Goal: Task Accomplishment & Management: Use online tool/utility

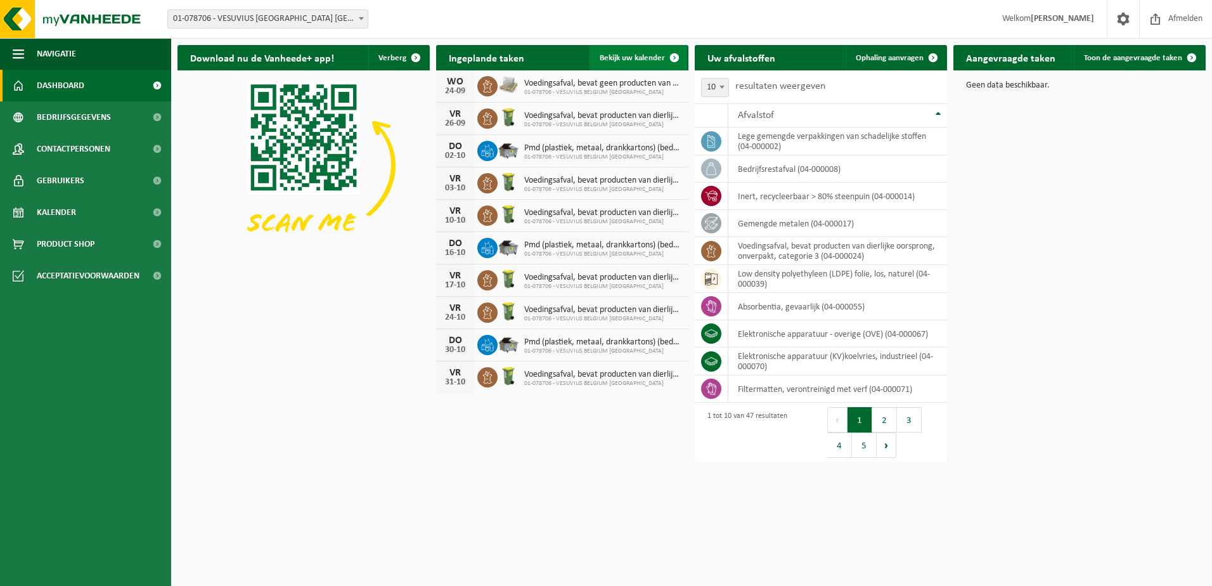
click at [631, 58] on span "Bekijk uw kalender" at bounding box center [631, 58] width 65 height 8
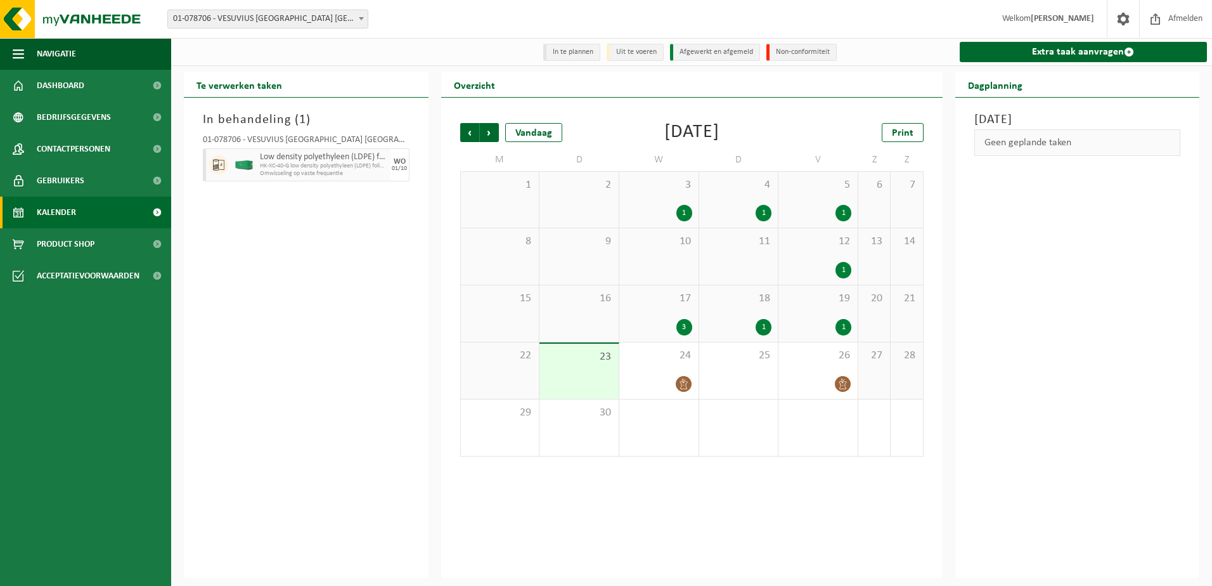
click at [719, 131] on div "September 2025" at bounding box center [691, 132] width 55 height 19
click at [490, 133] on span "Volgende" at bounding box center [489, 132] width 19 height 19
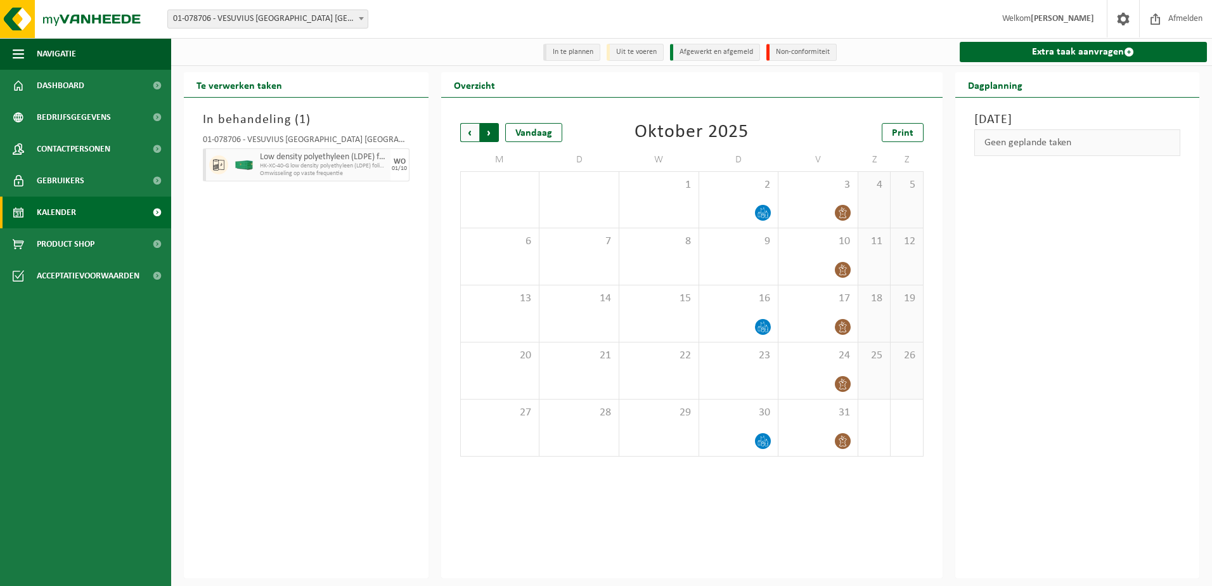
click at [469, 134] on span "Vorige" at bounding box center [469, 132] width 19 height 19
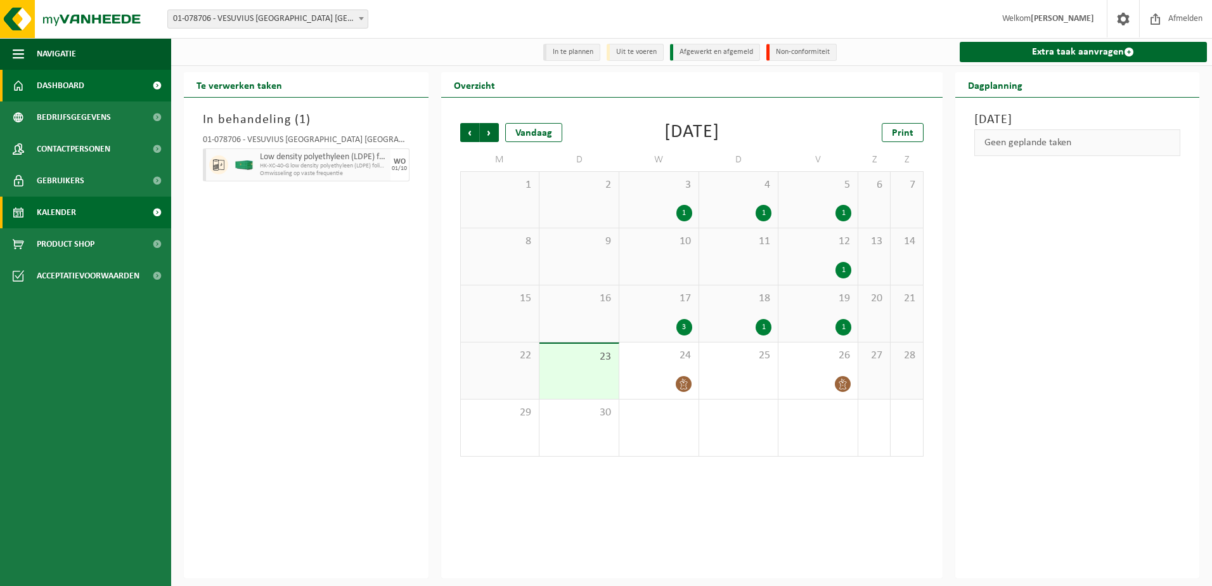
click at [58, 82] on span "Dashboard" at bounding box center [61, 86] width 48 height 32
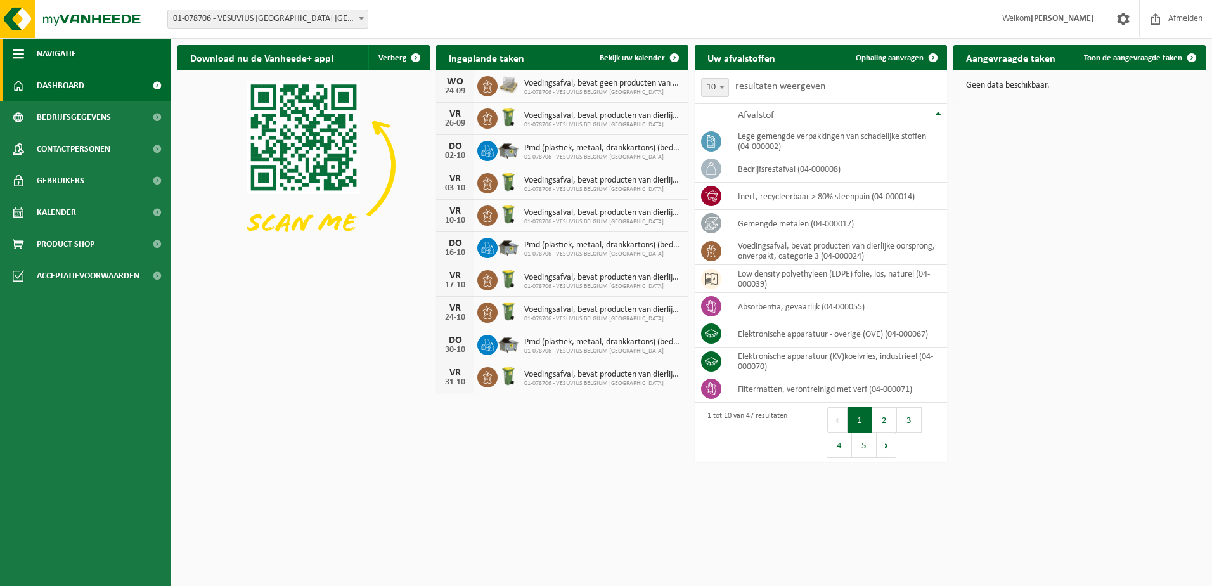
click at [57, 46] on span "Navigatie" at bounding box center [56, 54] width 39 height 32
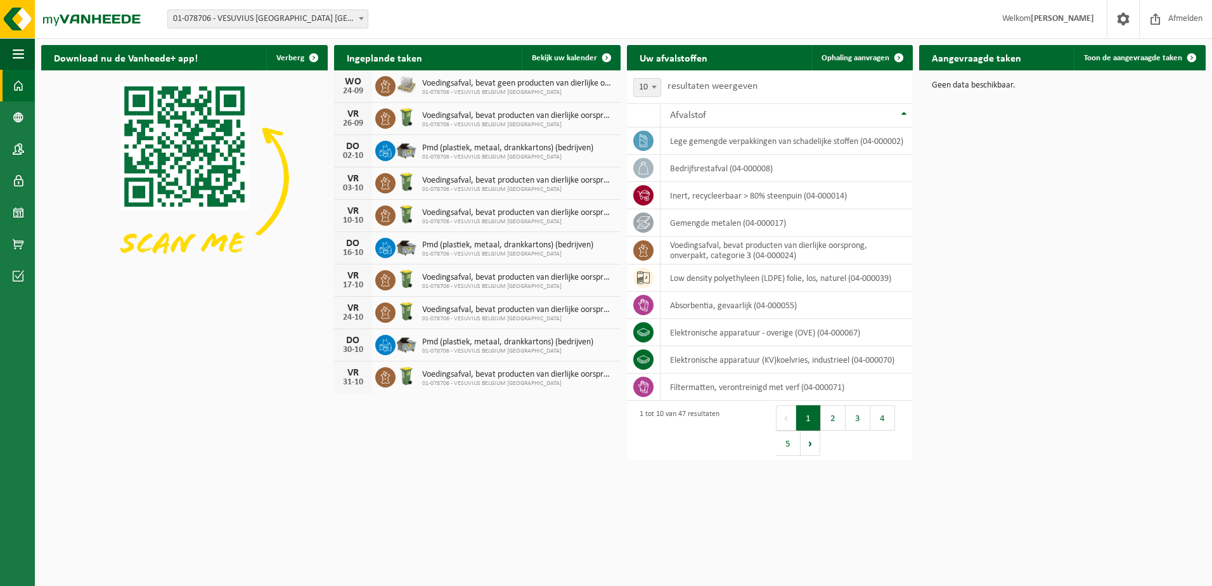
click at [16, 81] on span at bounding box center [18, 86] width 11 height 32
click at [19, 116] on span at bounding box center [18, 117] width 11 height 32
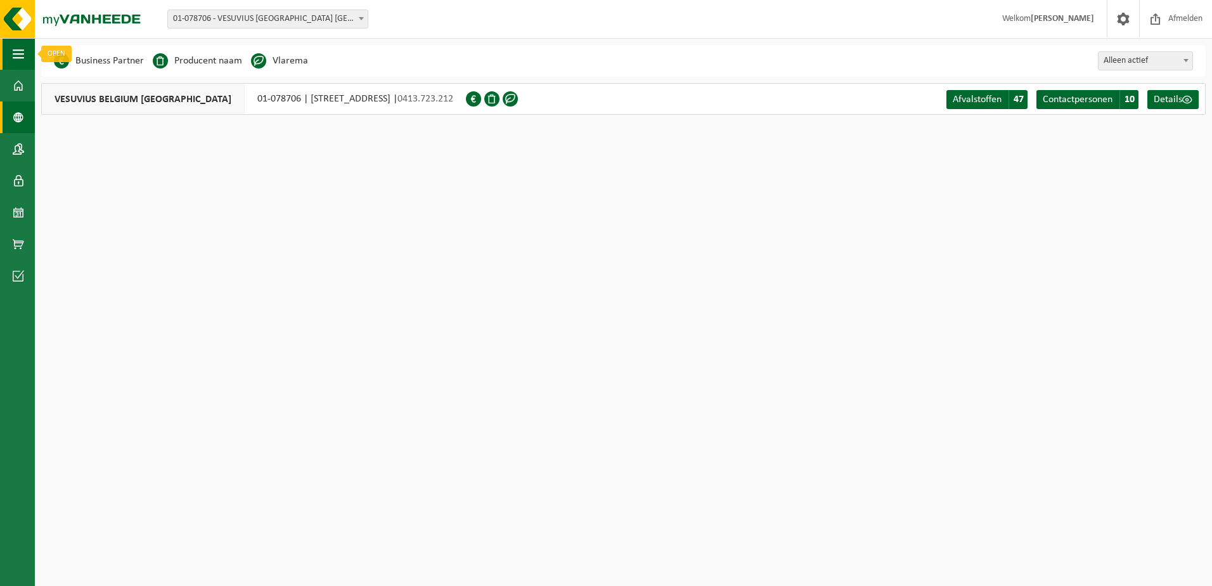
click at [24, 47] on button "Navigatie" at bounding box center [17, 54] width 35 height 32
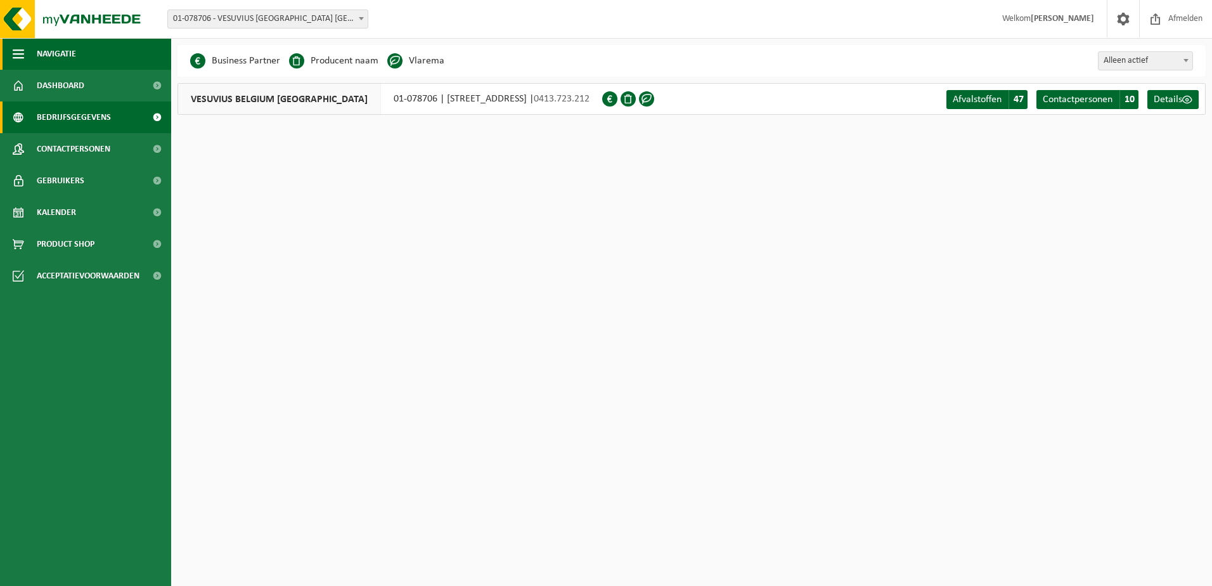
click at [15, 51] on span "button" at bounding box center [18, 54] width 11 height 32
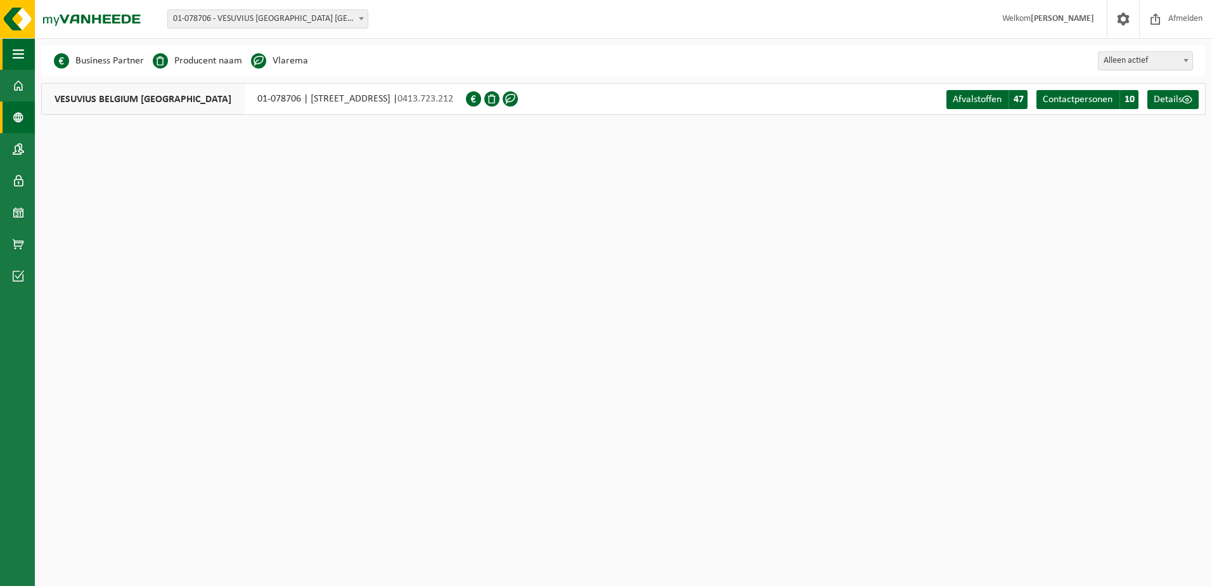
click at [15, 51] on span "button" at bounding box center [18, 54] width 11 height 32
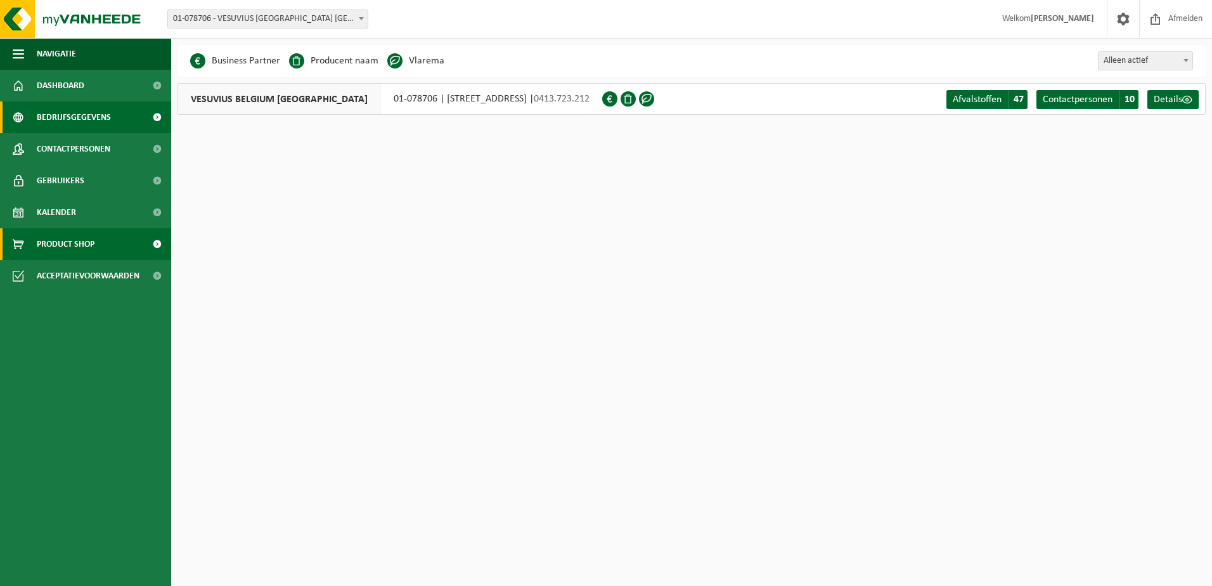
click at [87, 240] on span "Product Shop" at bounding box center [66, 244] width 58 height 32
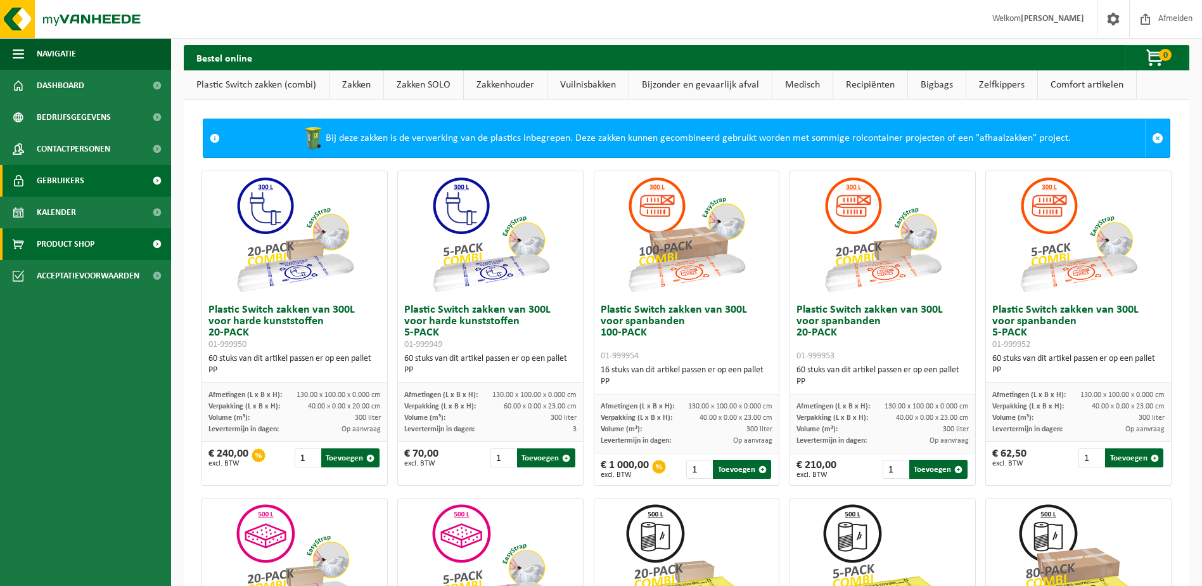
click at [91, 179] on link "Gebruikers" at bounding box center [85, 181] width 171 height 32
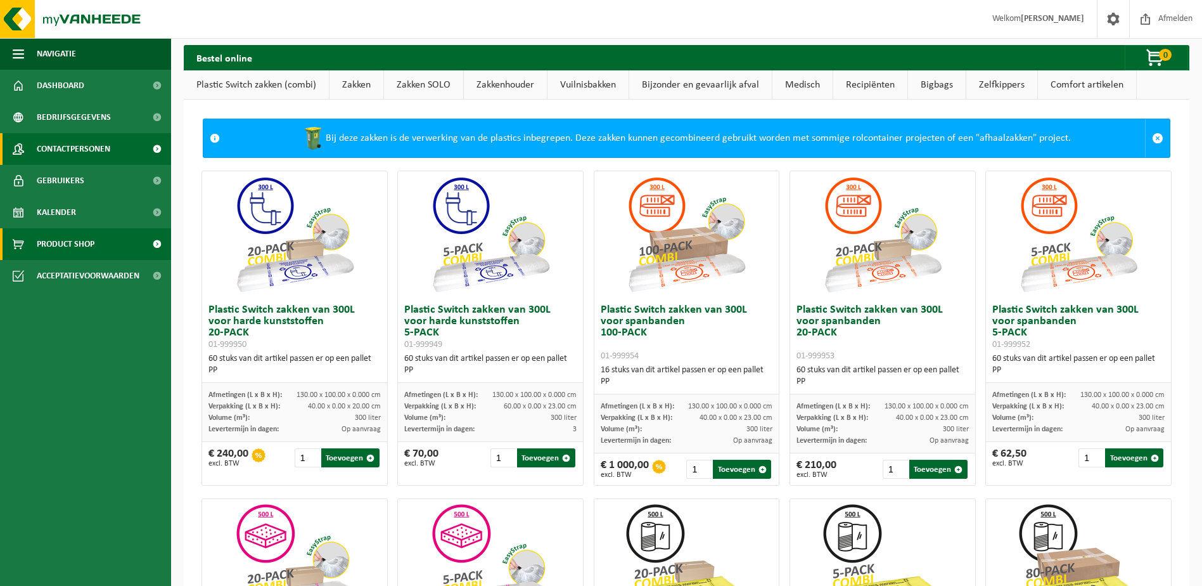
click at [95, 144] on span "Contactpersonen" at bounding box center [74, 149] width 74 height 32
click at [77, 143] on span "Contactpersonen" at bounding box center [74, 149] width 74 height 32
click at [61, 241] on span "Product Shop" at bounding box center [66, 244] width 58 height 32
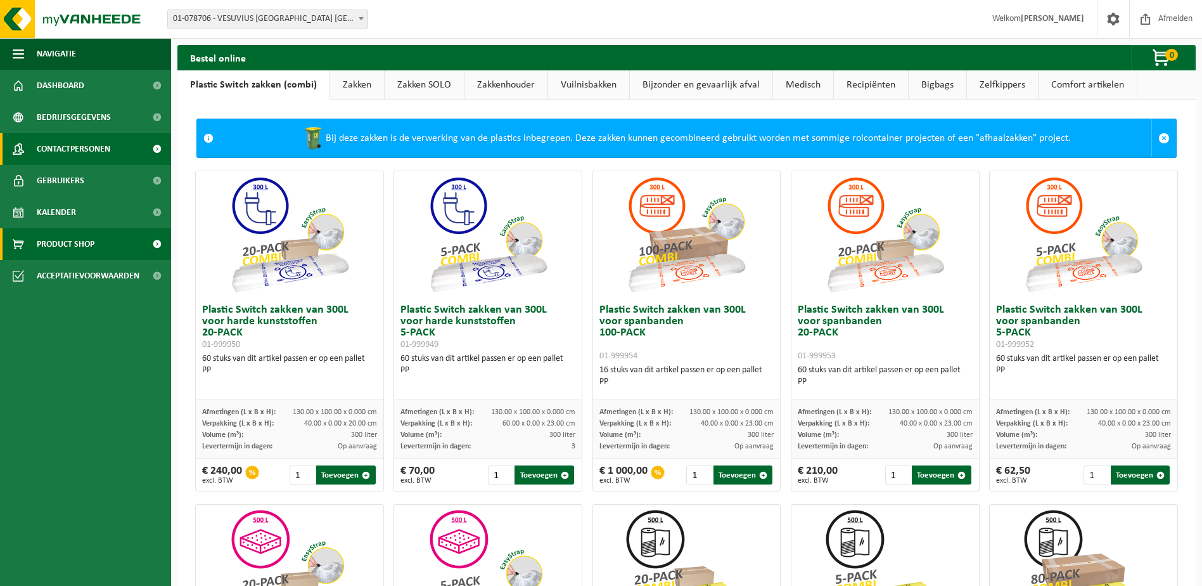
click at [157, 148] on span at bounding box center [157, 149] width 29 height 32
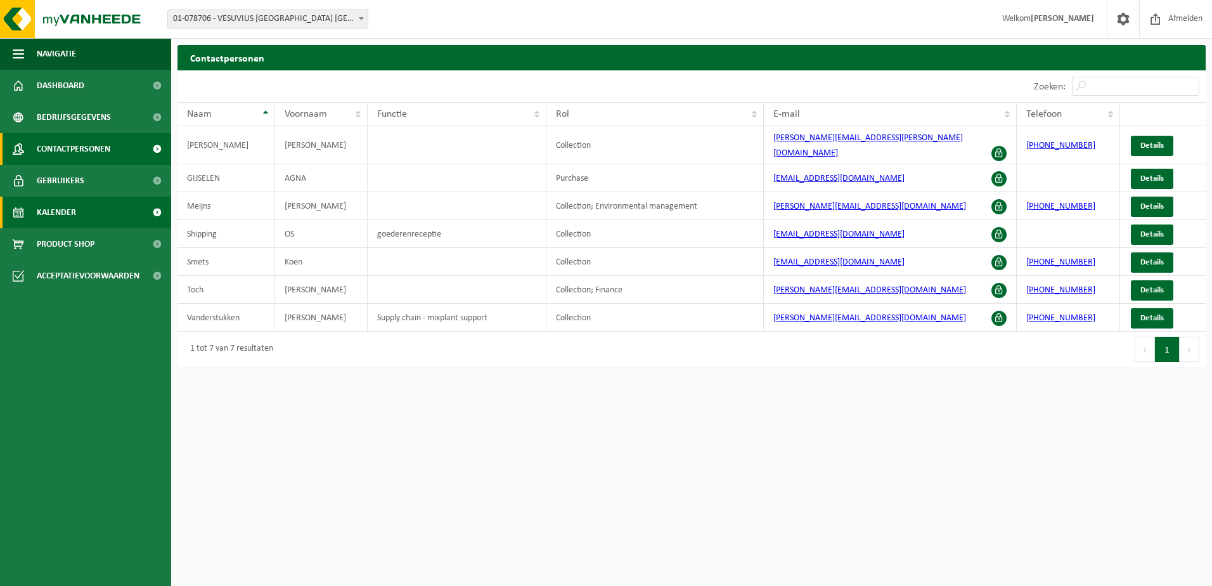
click at [23, 210] on span at bounding box center [18, 212] width 11 height 32
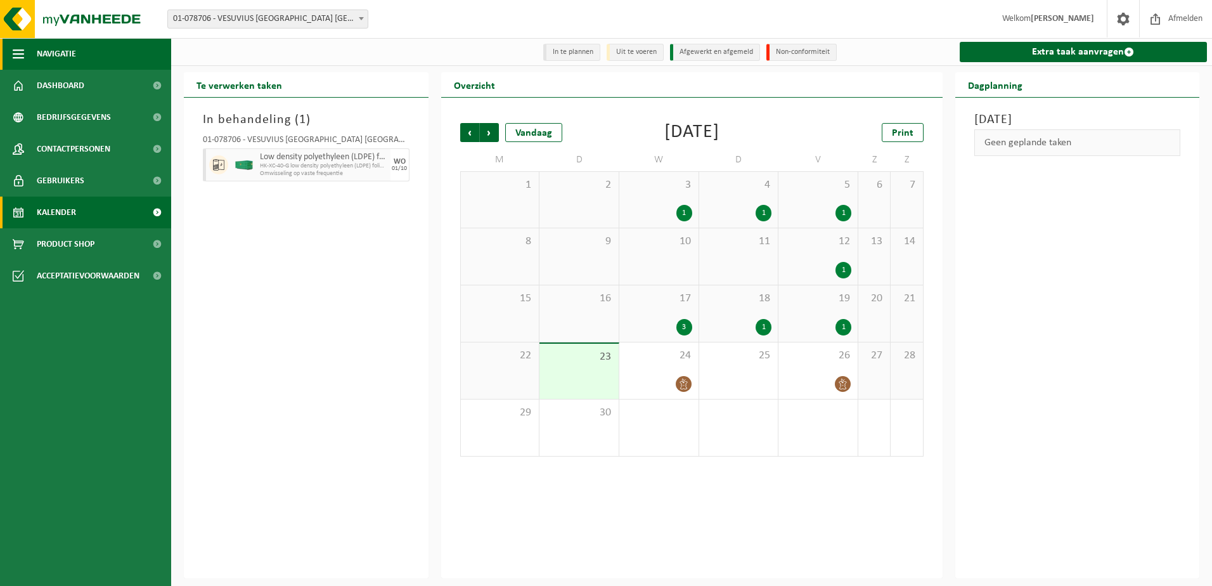
click at [20, 54] on span "button" at bounding box center [18, 54] width 11 height 32
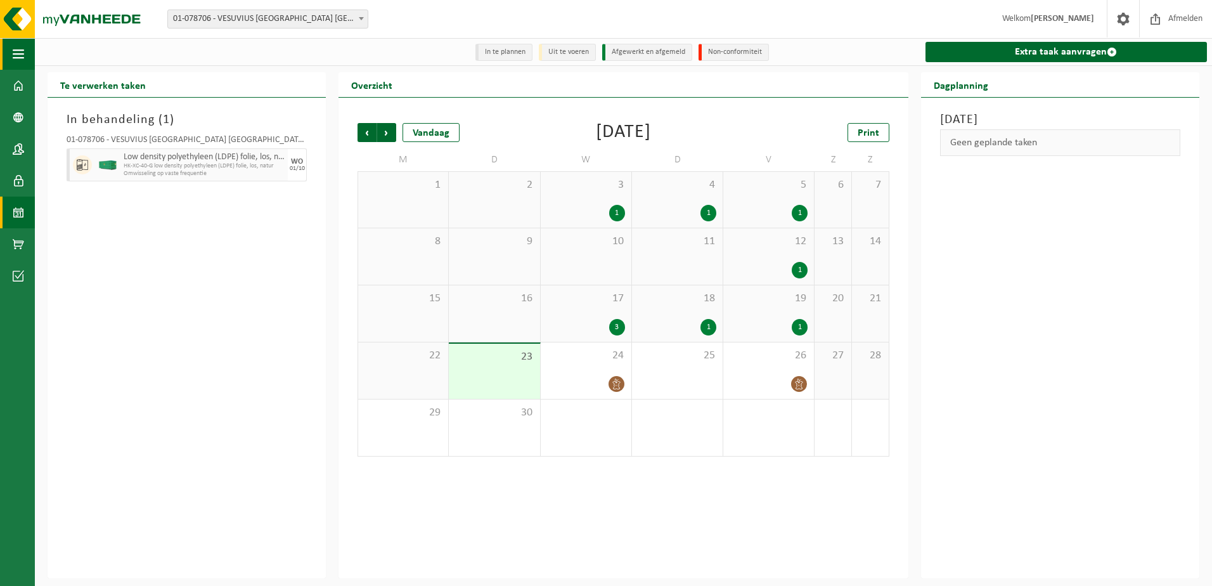
click at [20, 54] on span "button" at bounding box center [18, 54] width 11 height 32
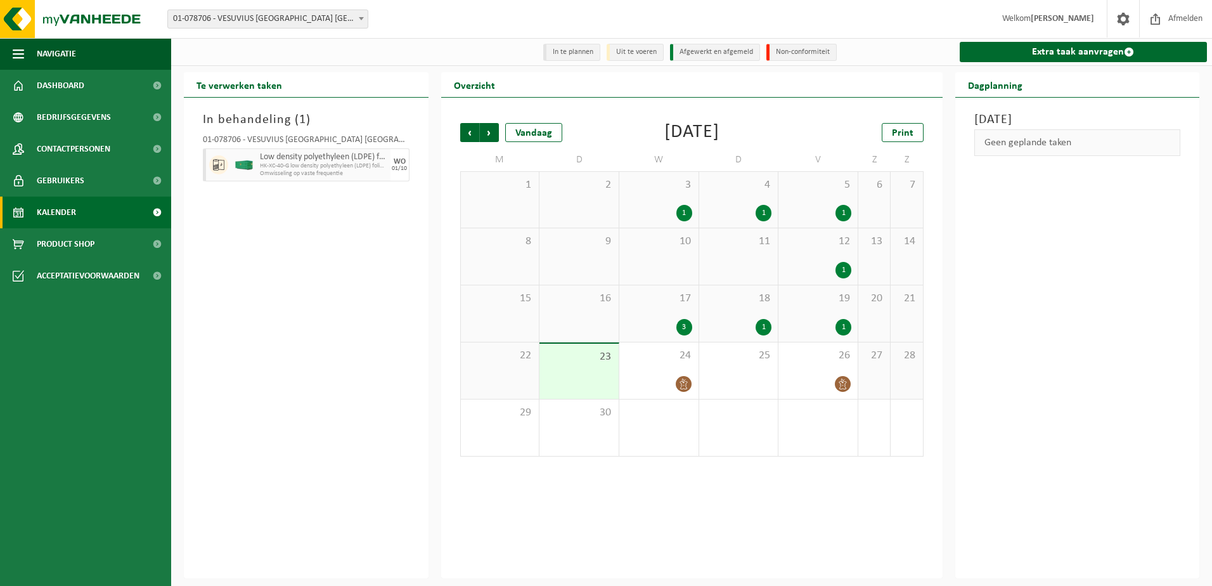
click at [574, 54] on li "In te plannen" at bounding box center [571, 52] width 57 height 17
click at [645, 52] on li "Uit te voeren" at bounding box center [634, 52] width 57 height 17
drag, startPoint x: 714, startPoint y: 51, endPoint x: 741, endPoint y: 49, distance: 27.9
click at [715, 51] on li "Afgewerkt en afgemeld" at bounding box center [715, 52] width 90 height 17
click at [802, 47] on li "Non-conformiteit" at bounding box center [801, 52] width 70 height 17
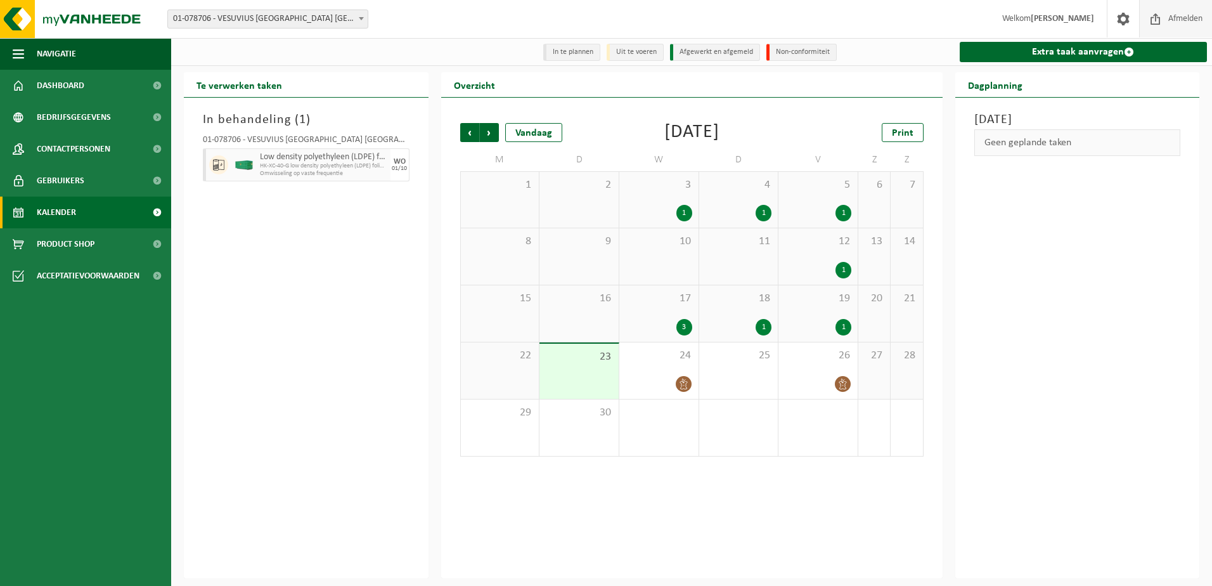
click at [1182, 18] on span "Afmelden" at bounding box center [1185, 18] width 41 height 37
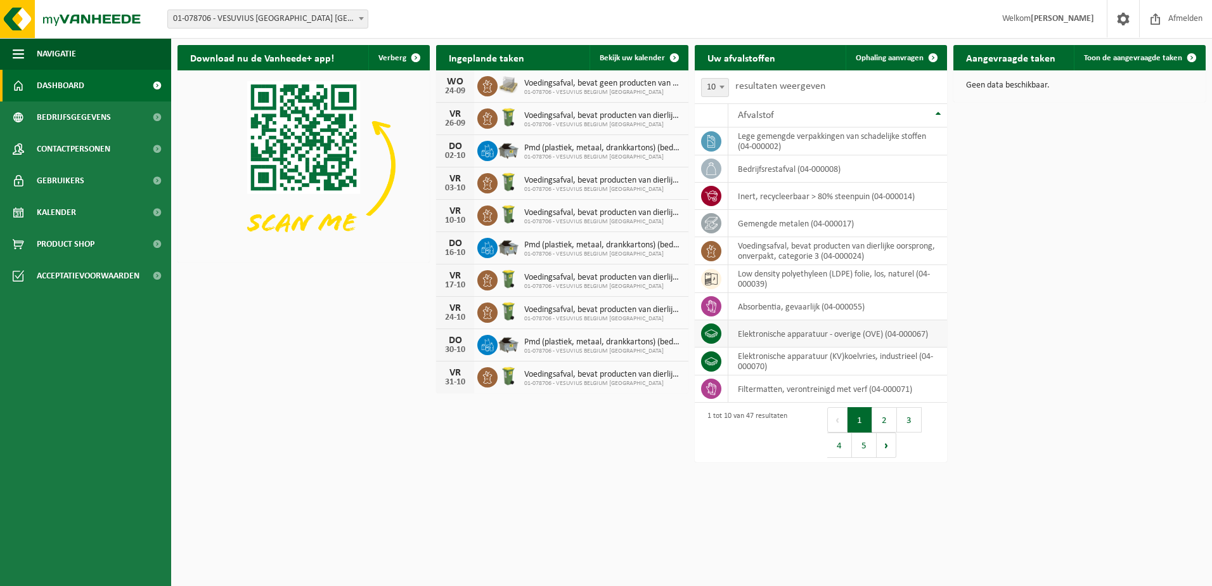
click at [811, 336] on td "elektronische apparatuur - overige (OVE) (04-000067)" at bounding box center [837, 333] width 219 height 27
click at [1085, 347] on div "Download nu de Vanheede+ app! Verberg Ingeplande taken Bekijk uw kalender [DATE…" at bounding box center [691, 221] width 1034 height 364
click at [893, 56] on span "Ophaling aanvragen" at bounding box center [890, 58] width 68 height 8
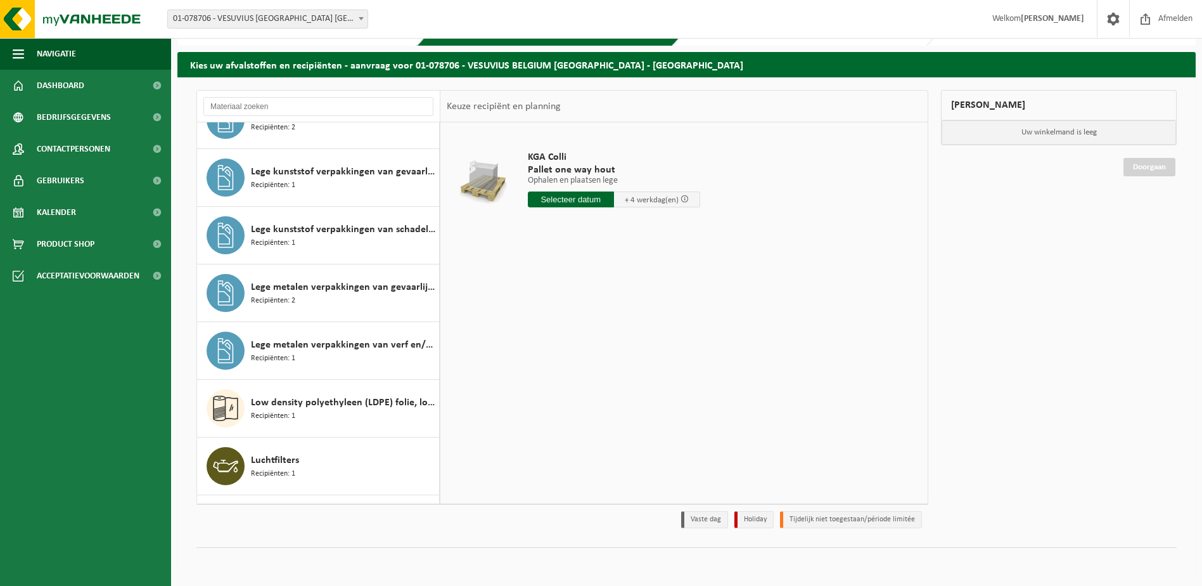
scroll to position [817, 0]
